Goal: Task Accomplishment & Management: Use online tool/utility

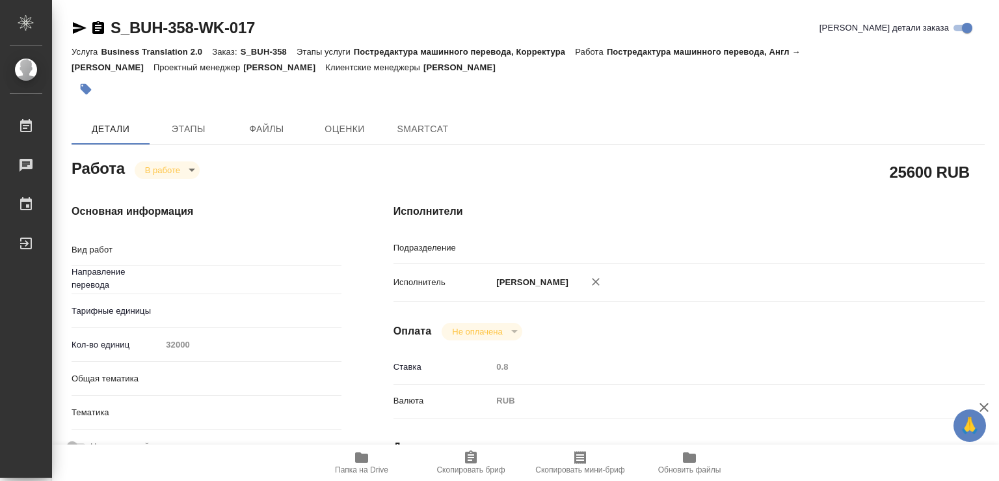
type textarea "Постредактура машинного перевода"
type textarea "x"
type input "англ-рус"
type input "Проектный офис"
type textarea "x"
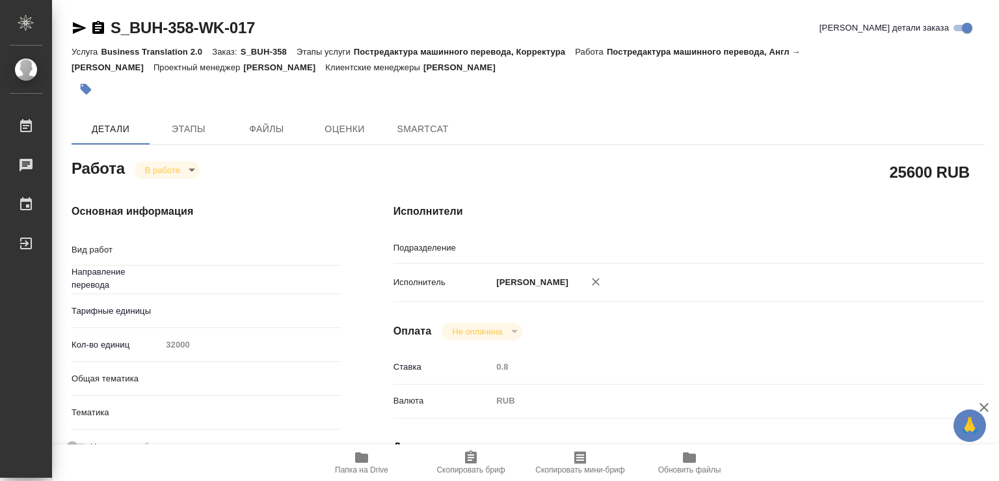
type textarea "x"
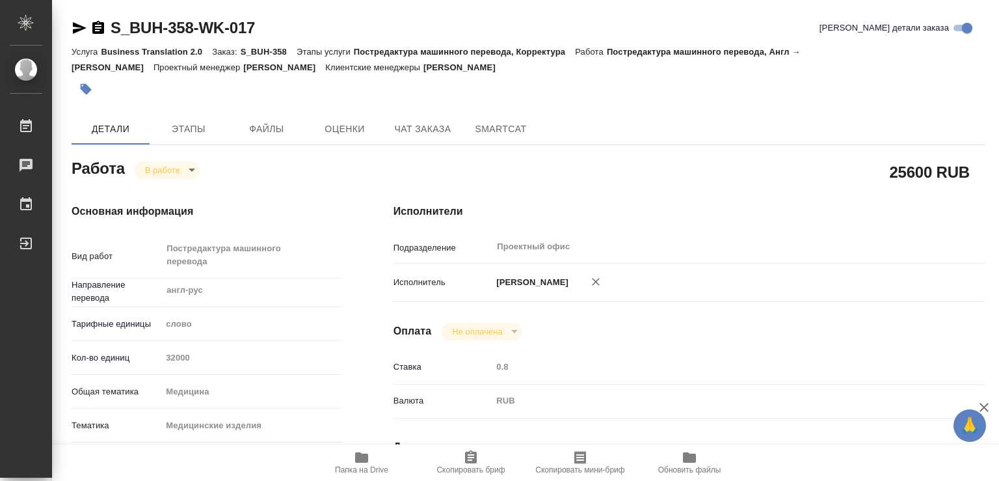
type textarea "x"
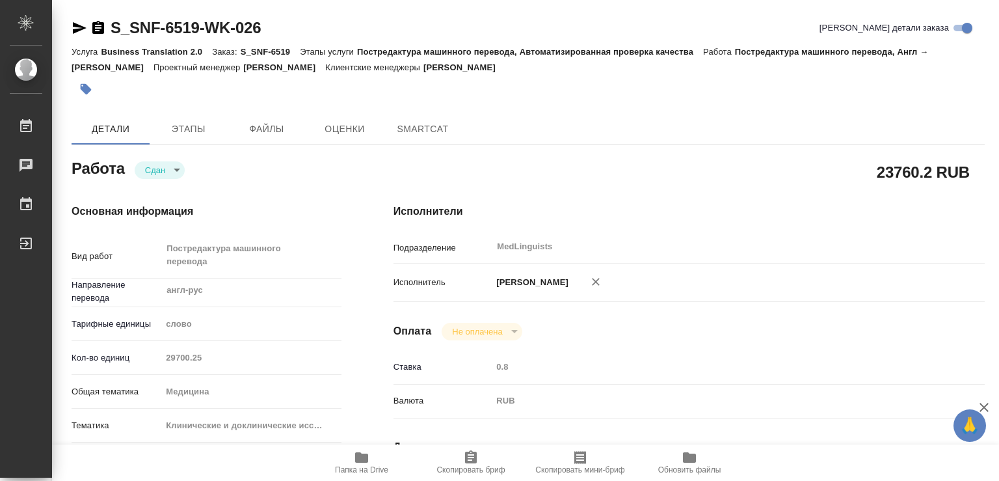
type textarea "x"
